Goal: Check status: Check status

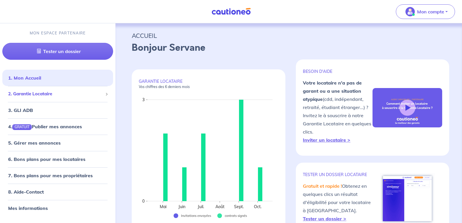
click at [24, 94] on span "2. Garantie Locataire" at bounding box center [55, 94] width 95 height 7
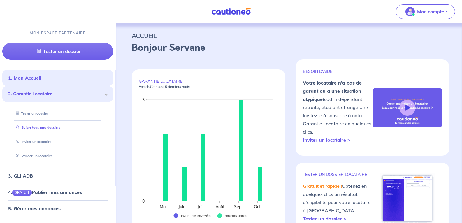
click at [31, 129] on link "Suivre tous mes dossiers" at bounding box center [37, 127] width 47 height 4
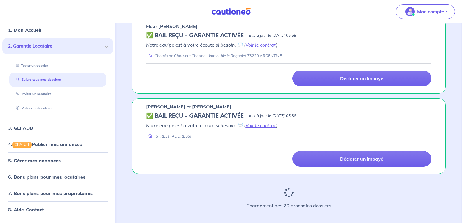
scroll to position [61, 0]
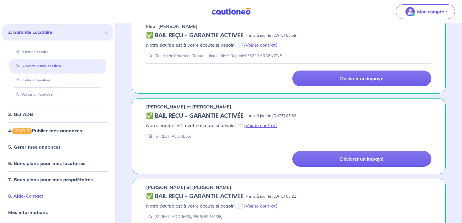
click at [33, 194] on link "8. Aide-Contact" at bounding box center [25, 196] width 35 height 6
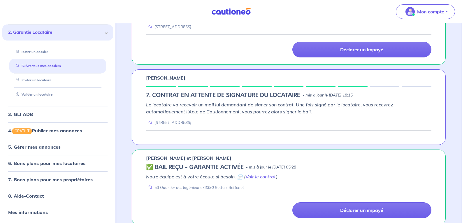
scroll to position [318, 0]
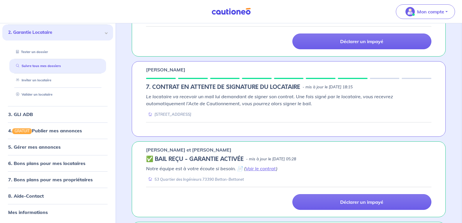
click at [221, 75] on div "[PERSON_NAME] 7. CONTRAT EN ATTENTE DE SIGNATURE DU LOCATAIRE - mis à jour le […" at bounding box center [289, 98] width 314 height 75
click at [223, 121] on div "Le locataire va recevoir un mail lui demandant de signer son contrat. Une fois …" at bounding box center [288, 111] width 285 height 36
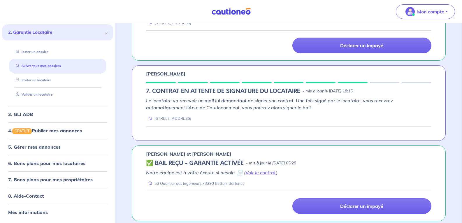
scroll to position [310, 0]
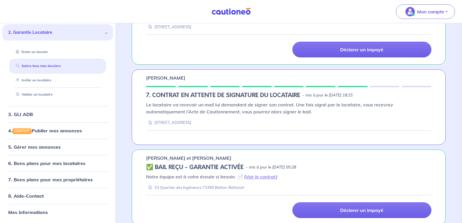
drag, startPoint x: 146, startPoint y: 79, endPoint x: 192, endPoint y: 80, distance: 46.0
click at [192, 80] on div "[PERSON_NAME]" at bounding box center [288, 77] width 285 height 7
click at [243, 120] on div "[STREET_ADDRESS]" at bounding box center [288, 123] width 285 height 6
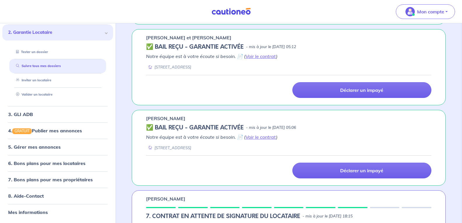
scroll to position [197, 0]
